Goal: Task Accomplishment & Management: Use online tool/utility

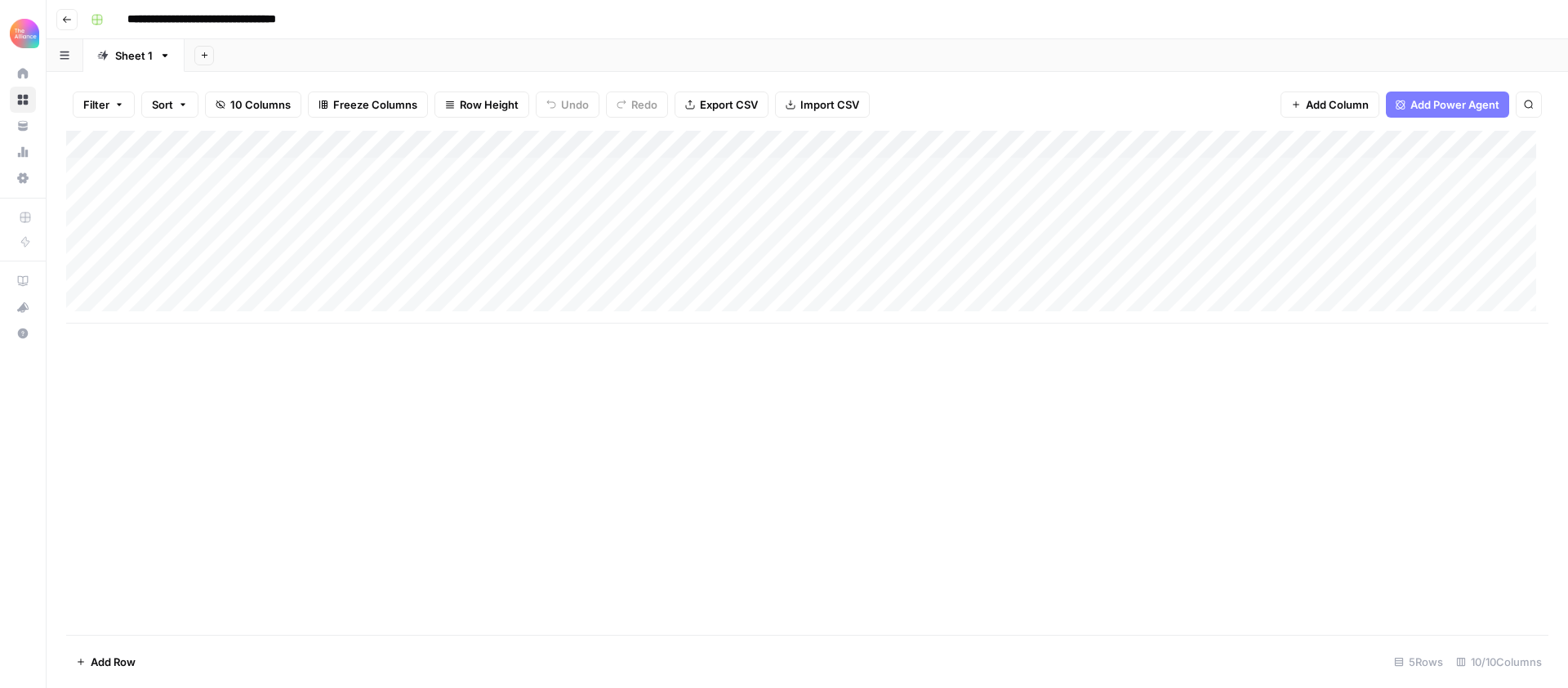
scroll to position [13, 0]
click at [187, 298] on div "Add Column" at bounding box center [807, 227] width 1482 height 193
click at [194, 393] on button "Third-person" at bounding box center [188, 390] width 80 height 20
click at [312, 296] on div "Add Column" at bounding box center [807, 241] width 1482 height 221
click at [311, 300] on div "Add Column" at bounding box center [807, 241] width 1482 height 221
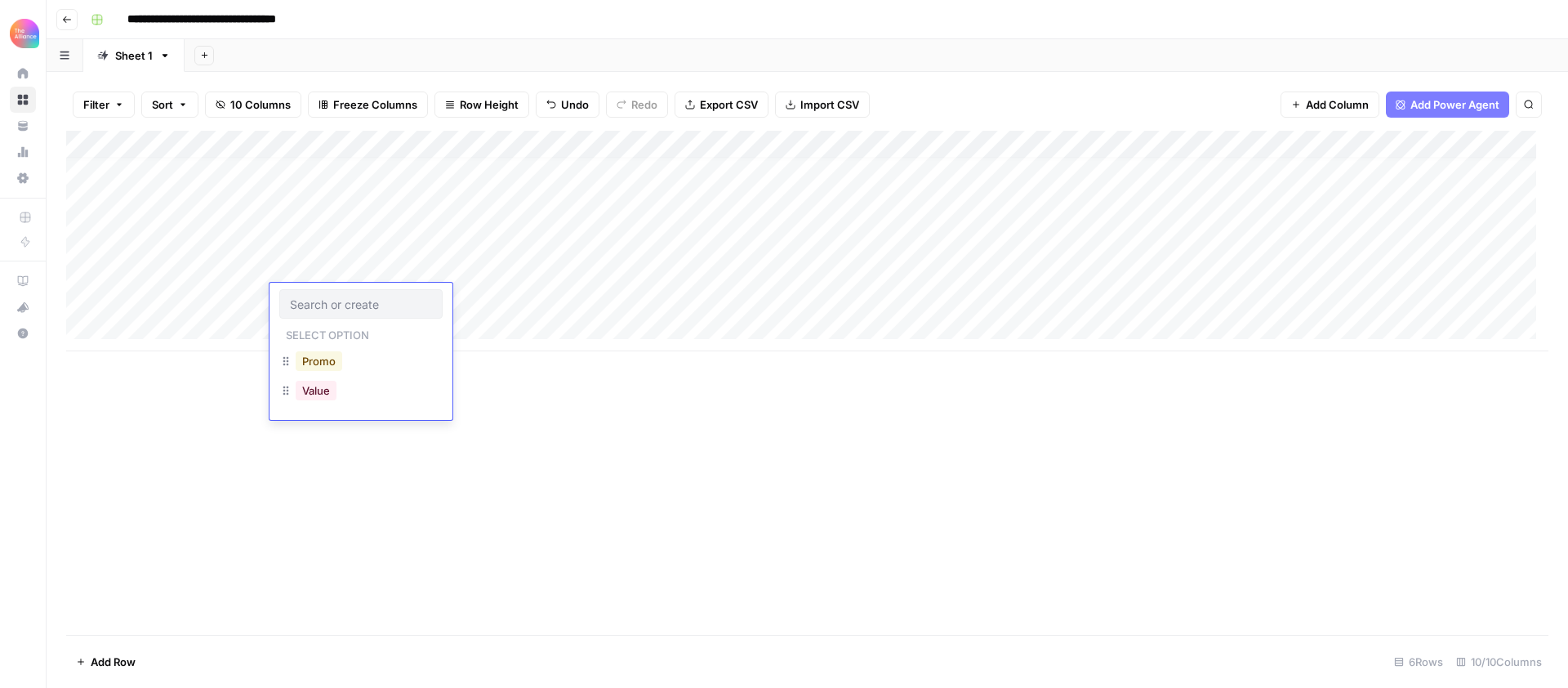
click at [322, 354] on button "Promo" at bounding box center [319, 362] width 47 height 20
click at [482, 296] on div "Add Column" at bounding box center [807, 241] width 1482 height 221
click at [503, 301] on div "Add Column" at bounding box center [807, 241] width 1482 height 221
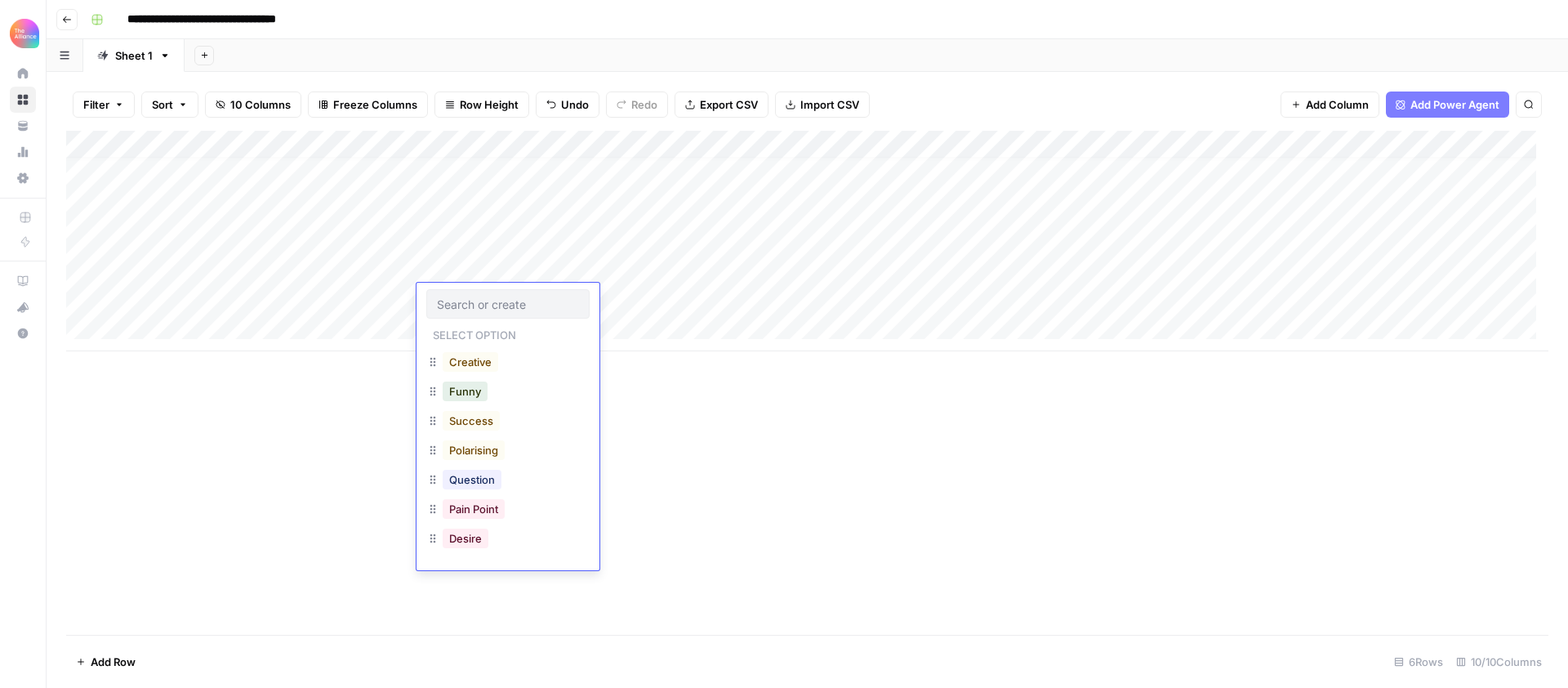
scroll to position [126, 0]
click at [493, 442] on button "Pain Point" at bounding box center [473, 441] width 62 height 20
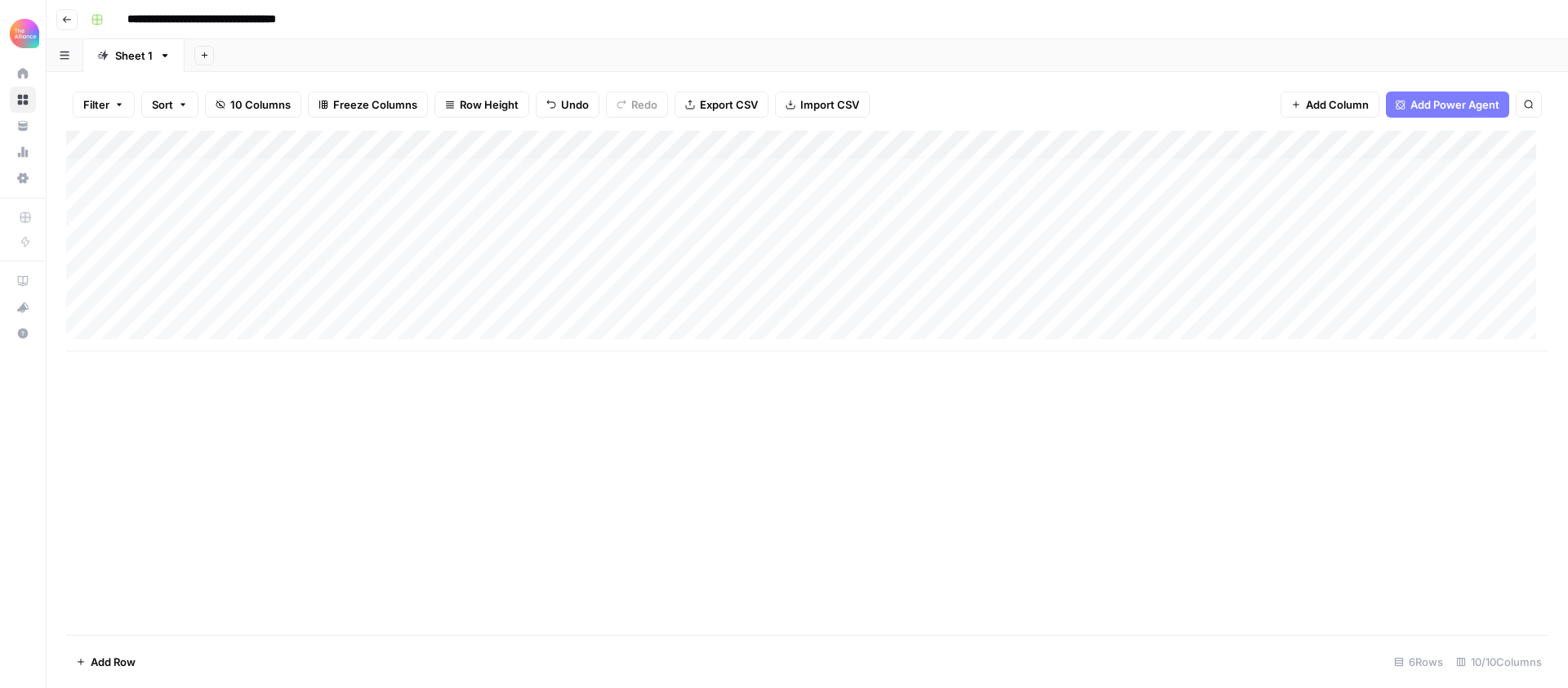
click at [643, 238] on div "Add Column" at bounding box center [807, 241] width 1482 height 221
click at [633, 242] on div "Add Column" at bounding box center [807, 241] width 1482 height 221
click at [649, 298] on div "Add Column" at bounding box center [807, 241] width 1482 height 221
click at [607, 298] on div "Add Column" at bounding box center [807, 241] width 1482 height 221
type textarea "**********"
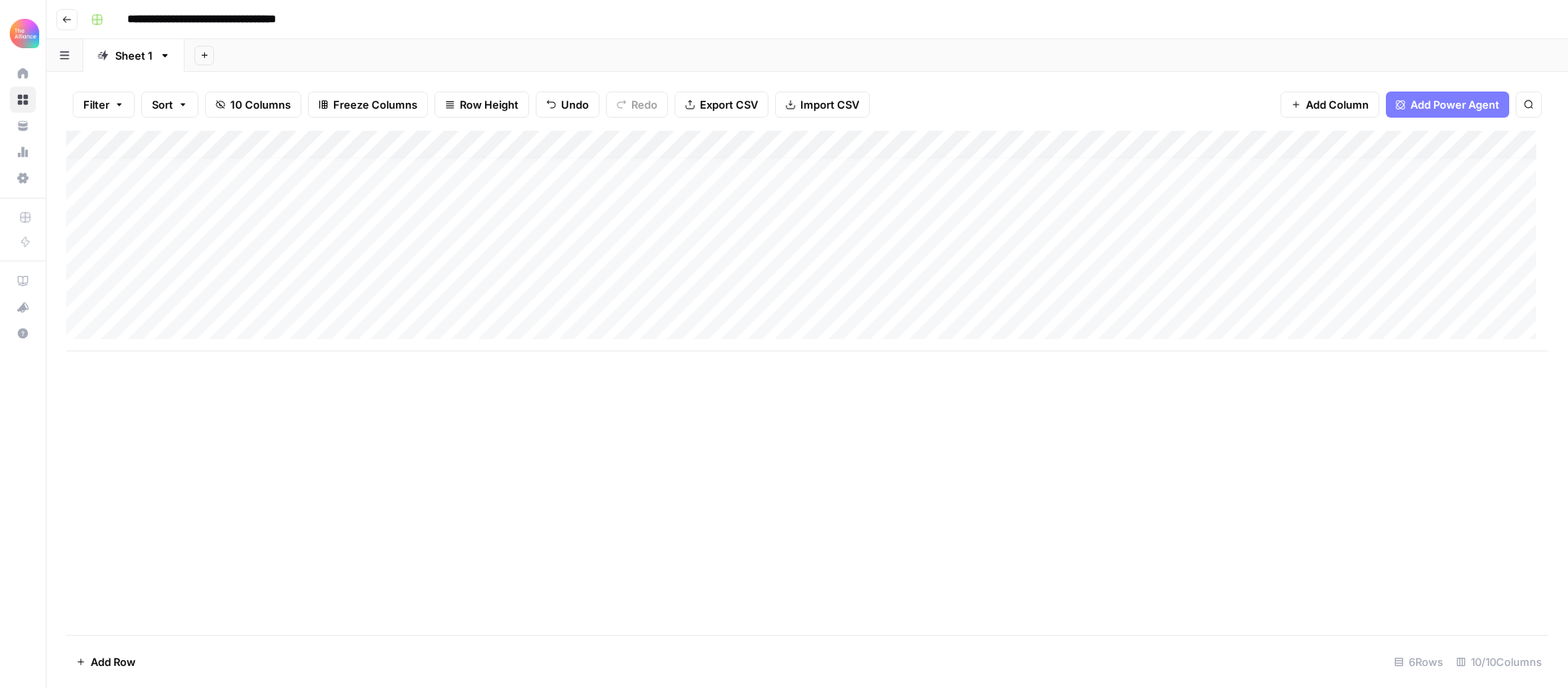
click at [846, 298] on div "Add Column" at bounding box center [807, 241] width 1482 height 221
click at [802, 300] on div "Add Column" at bounding box center [807, 241] width 1482 height 221
click at [802, 300] on textarea at bounding box center [842, 298] width 261 height 23
click at [745, 301] on textarea "*********" at bounding box center [842, 298] width 261 height 23
click at [731, 303] on textarea "*********" at bounding box center [842, 298] width 261 height 23
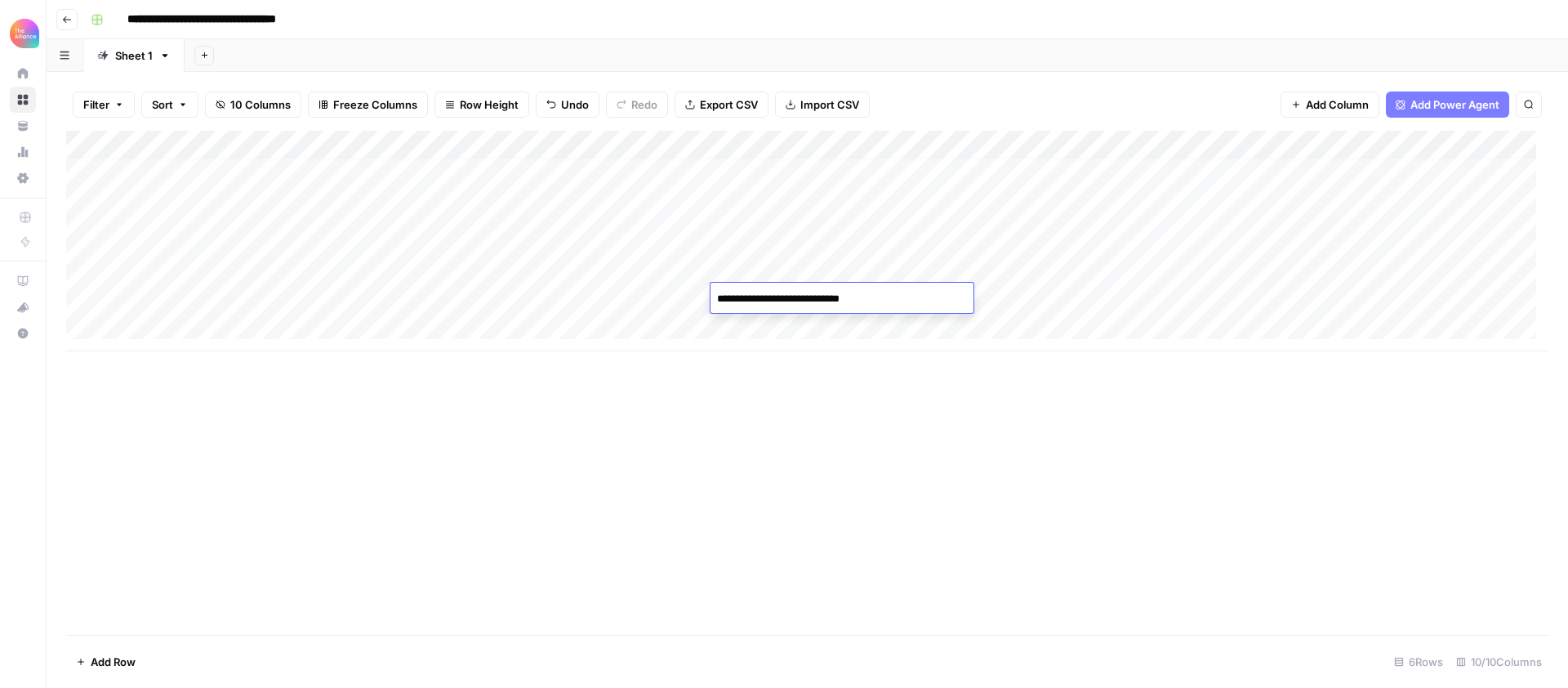
click at [782, 304] on textarea "**********" at bounding box center [842, 298] width 261 height 23
type textarea "**********"
click at [907, 431] on div "Add Column" at bounding box center [807, 382] width 1482 height 504
click at [1062, 301] on div "Add Column" at bounding box center [807, 241] width 1482 height 221
click at [1051, 296] on div "Add Column" at bounding box center [807, 241] width 1482 height 221
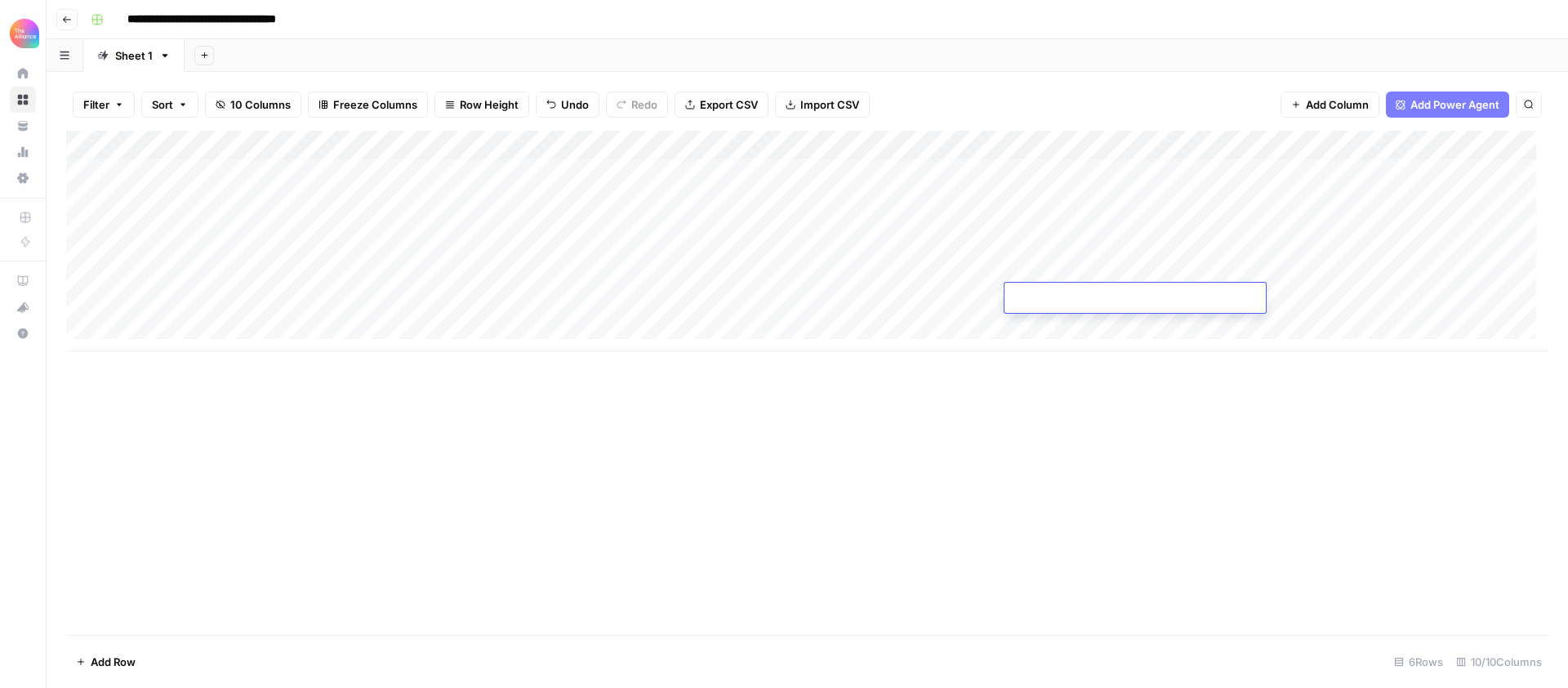
type textarea "**********"
click at [1158, 441] on div "Add Column" at bounding box center [807, 382] width 1482 height 504
click at [1171, 294] on div "Add Column" at bounding box center [807, 241] width 1482 height 221
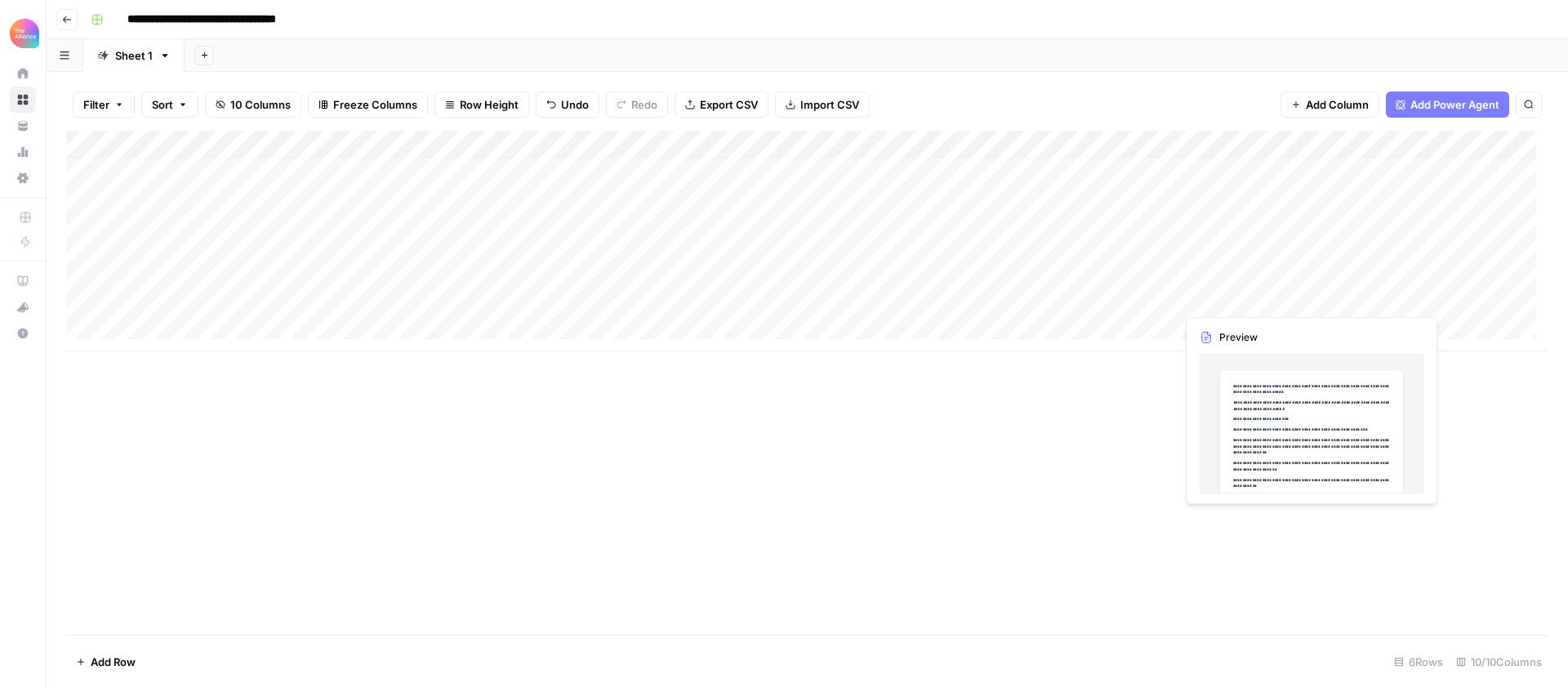
click at [1357, 299] on div "Add Column" at bounding box center [807, 241] width 1482 height 221
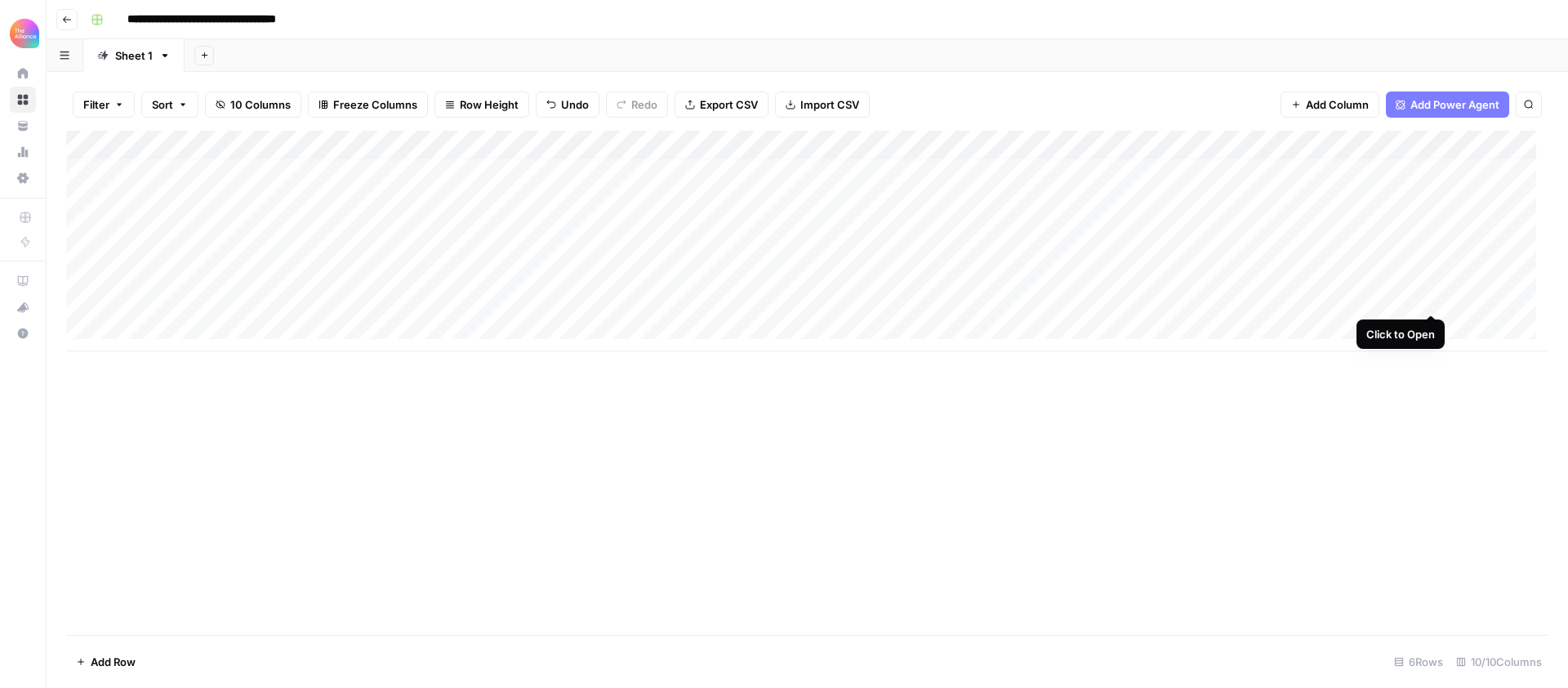
click at [1427, 297] on div "Add Column" at bounding box center [807, 241] width 1482 height 221
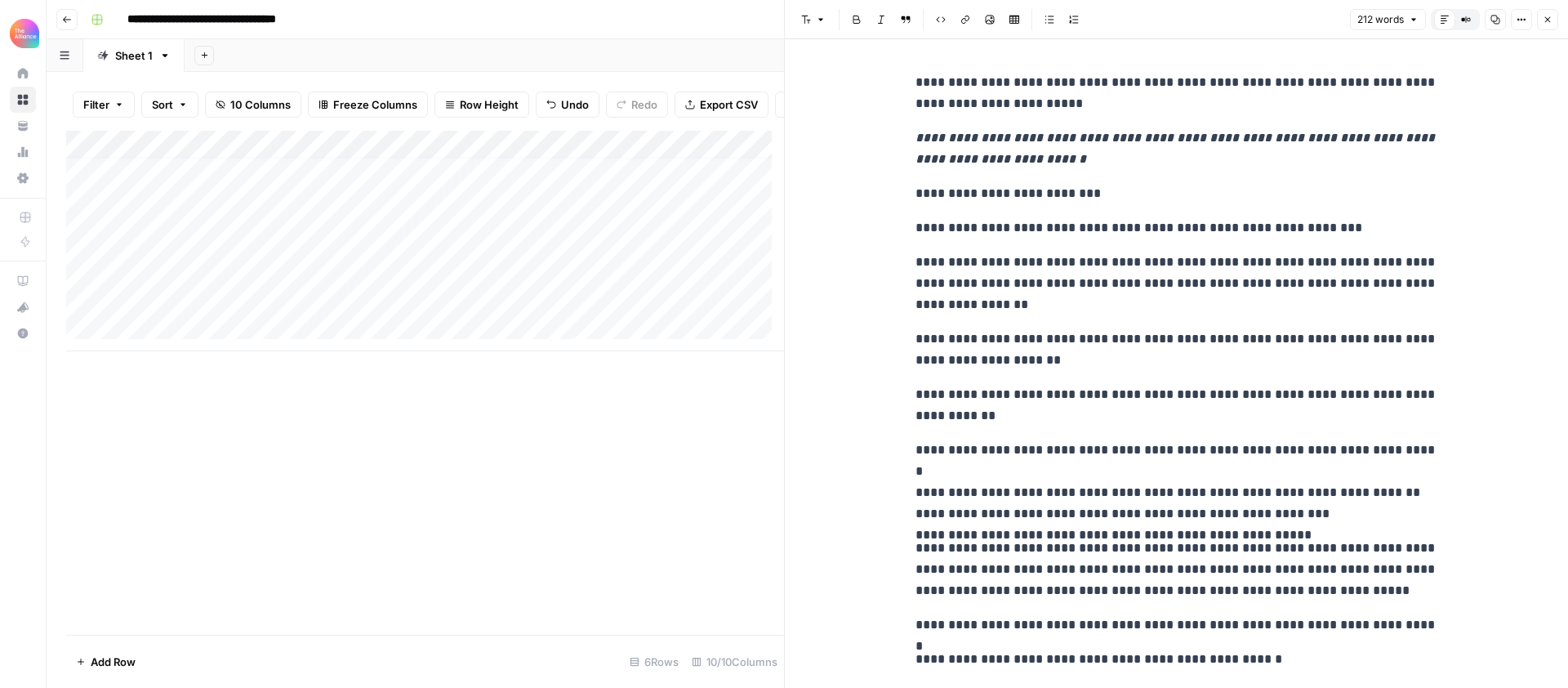
click at [1552, 23] on icon "button" at bounding box center [1547, 19] width 10 height 10
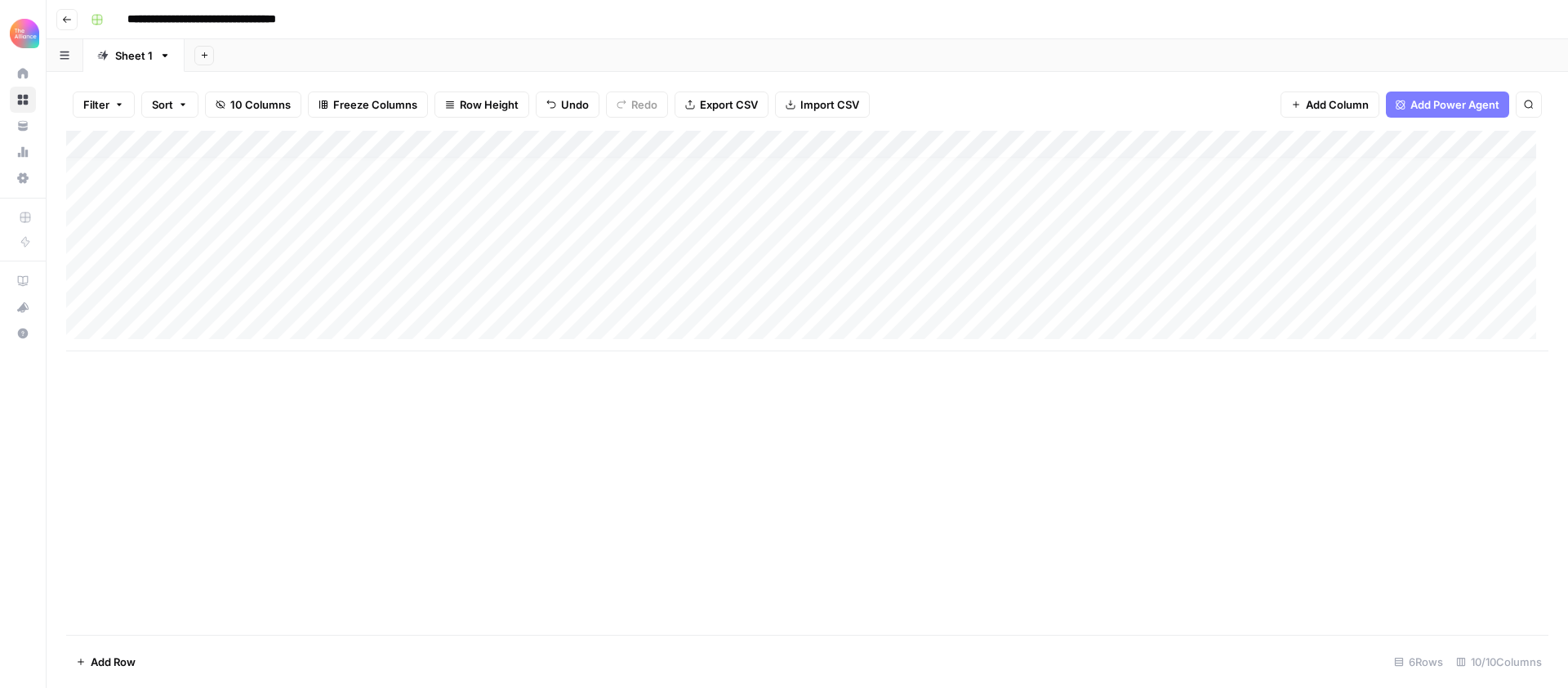
click at [1479, 297] on div "Add Column" at bounding box center [807, 241] width 1482 height 221
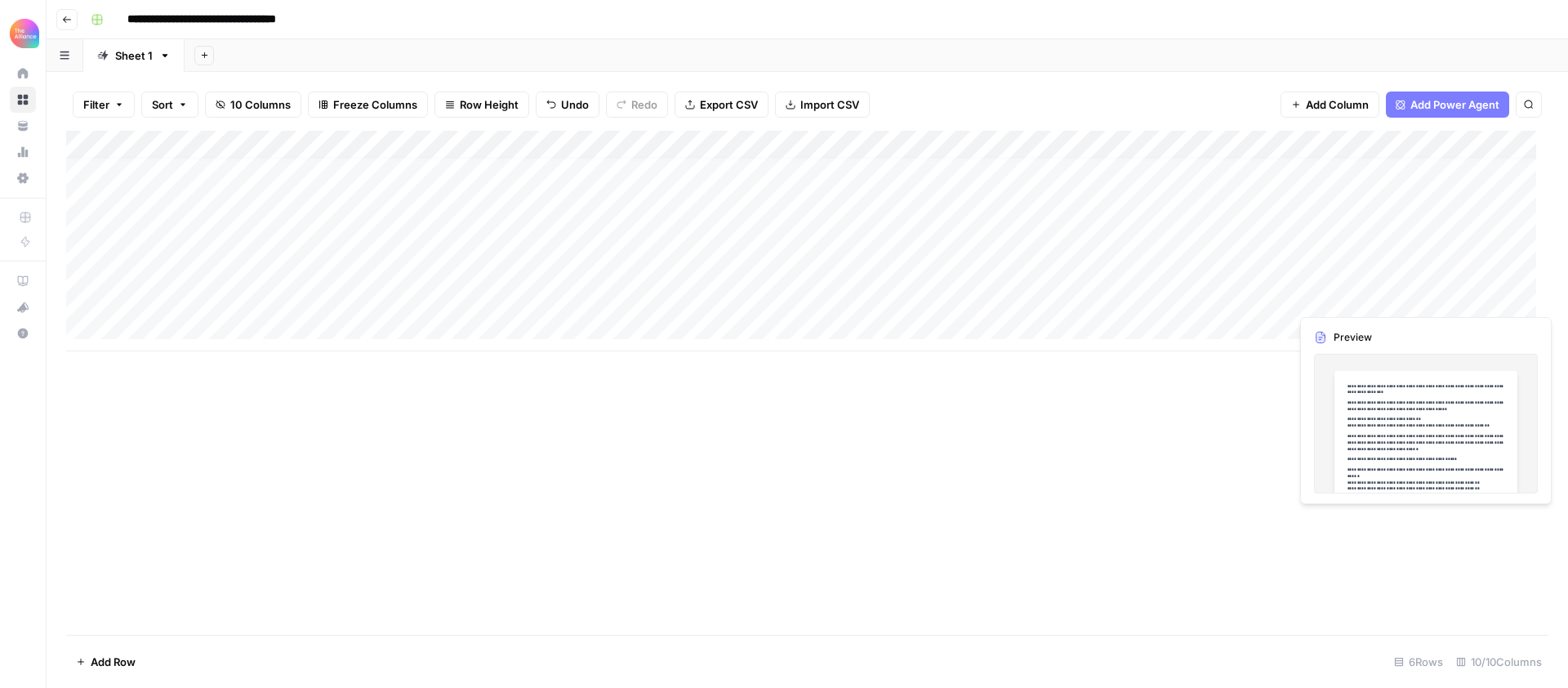
click at [1477, 298] on div "Add Column" at bounding box center [807, 241] width 1482 height 221
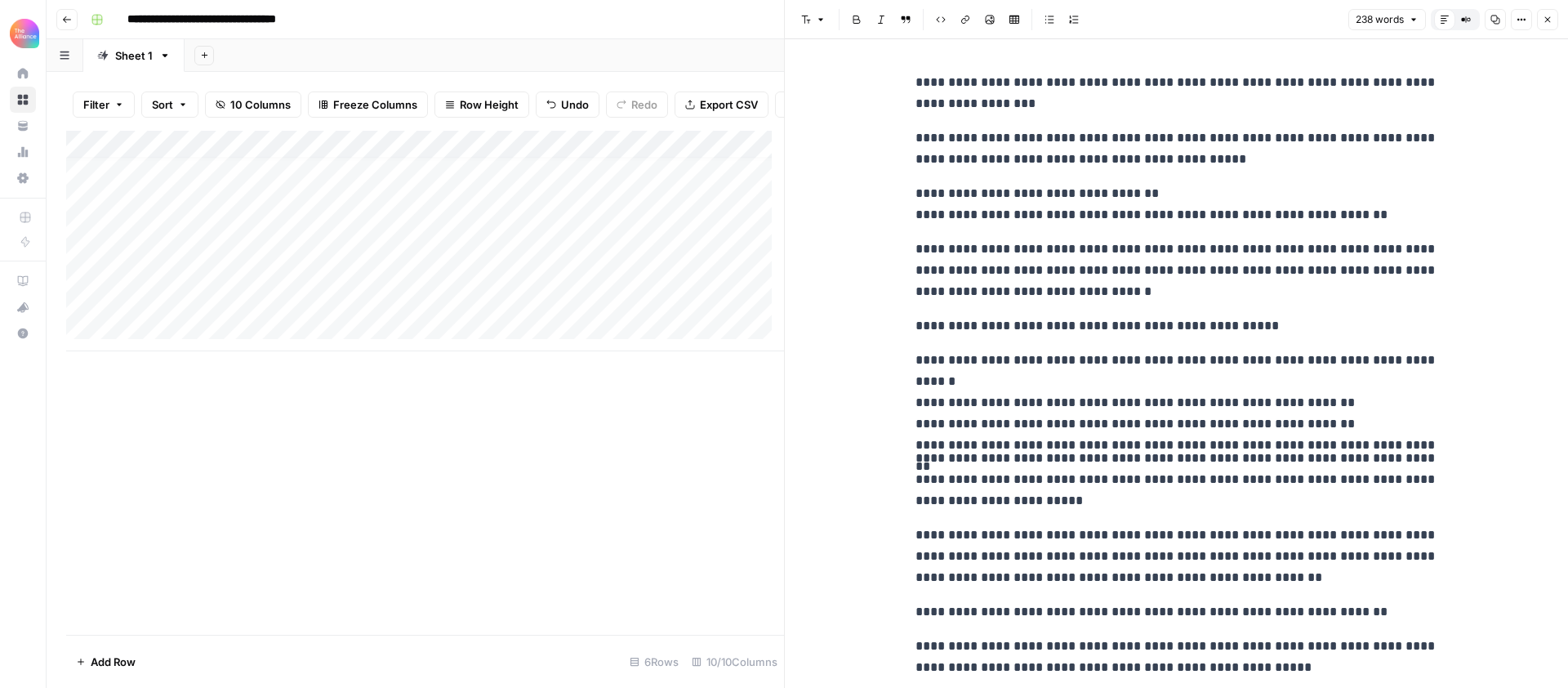
click at [1537, 20] on button "Close" at bounding box center [1548, 20] width 22 height 22
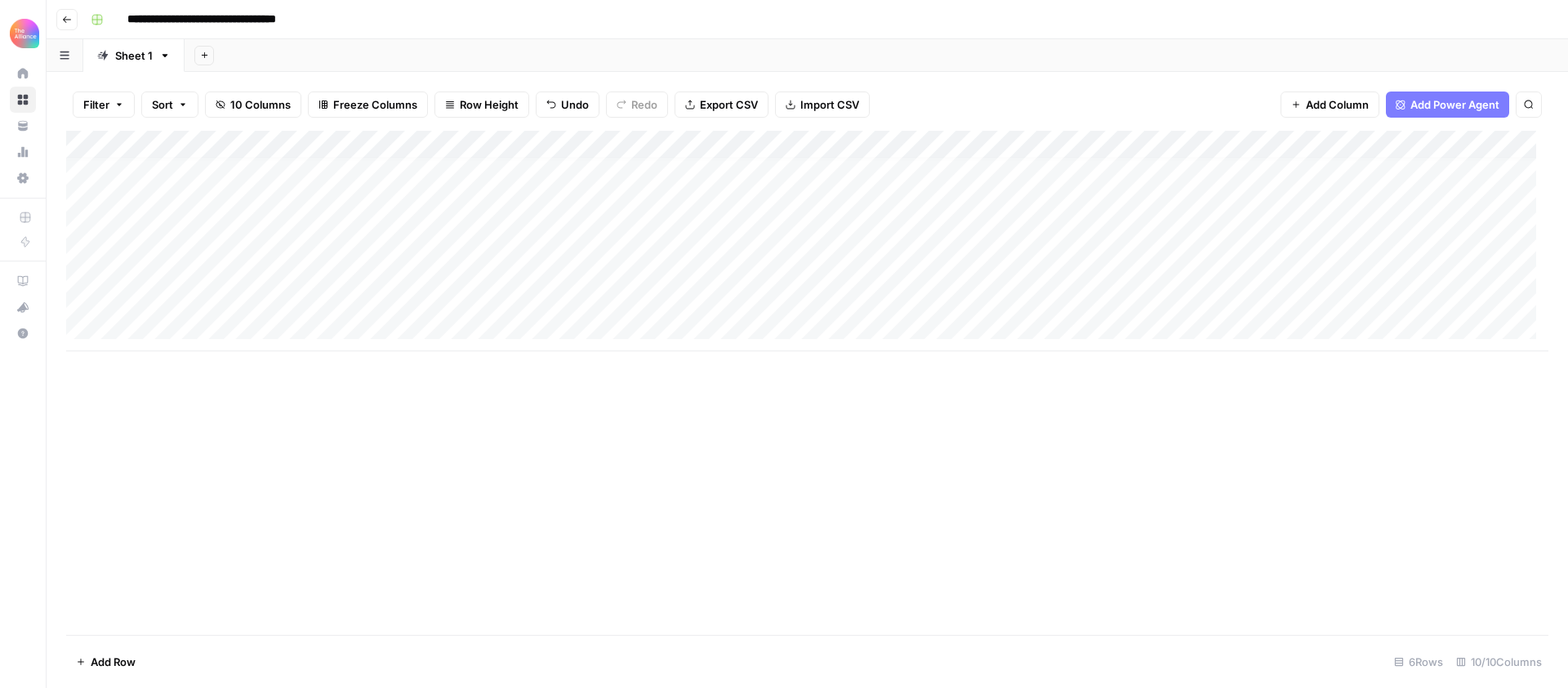
scroll to position [13, 0]
click at [475, 516] on div "Add Column" at bounding box center [807, 382] width 1482 height 504
